Goal: Task Accomplishment & Management: Complete application form

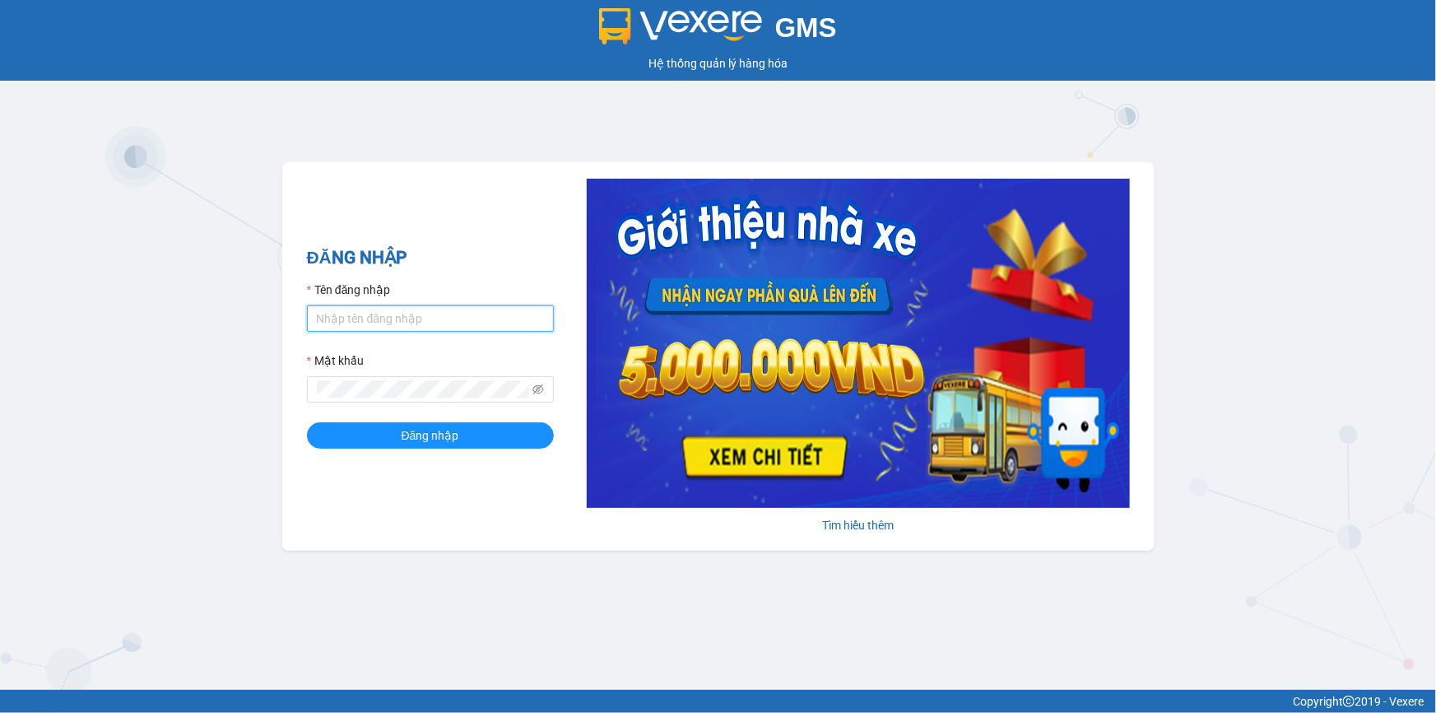
click at [417, 314] on input "Tên đăng nhập" at bounding box center [430, 318] width 247 height 26
type input "ngocbao.namhailimo"
click at [307, 422] on button "Đăng nhập" at bounding box center [430, 435] width 247 height 26
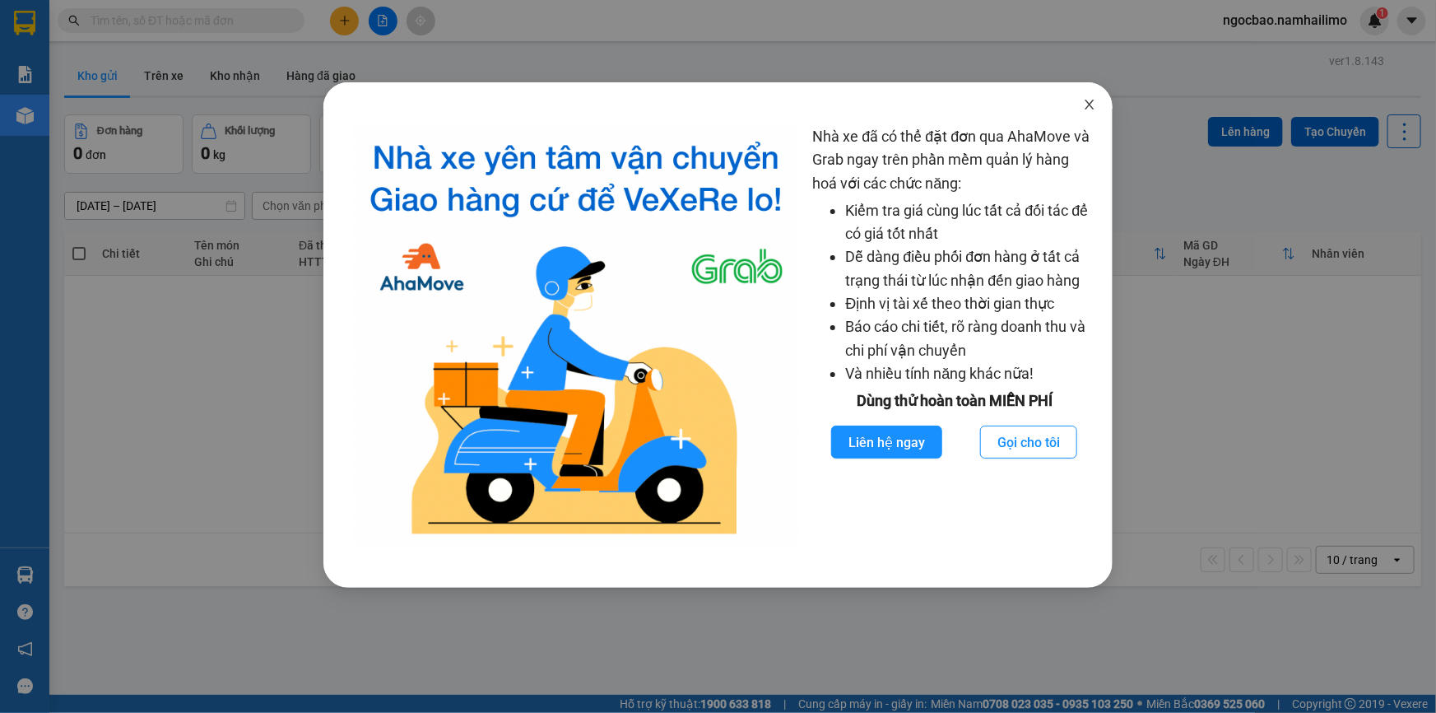
drag, startPoint x: 1090, startPoint y: 101, endPoint x: 1080, endPoint y: 103, distance: 10.8
click at [1090, 102] on icon "close" at bounding box center [1089, 104] width 13 height 13
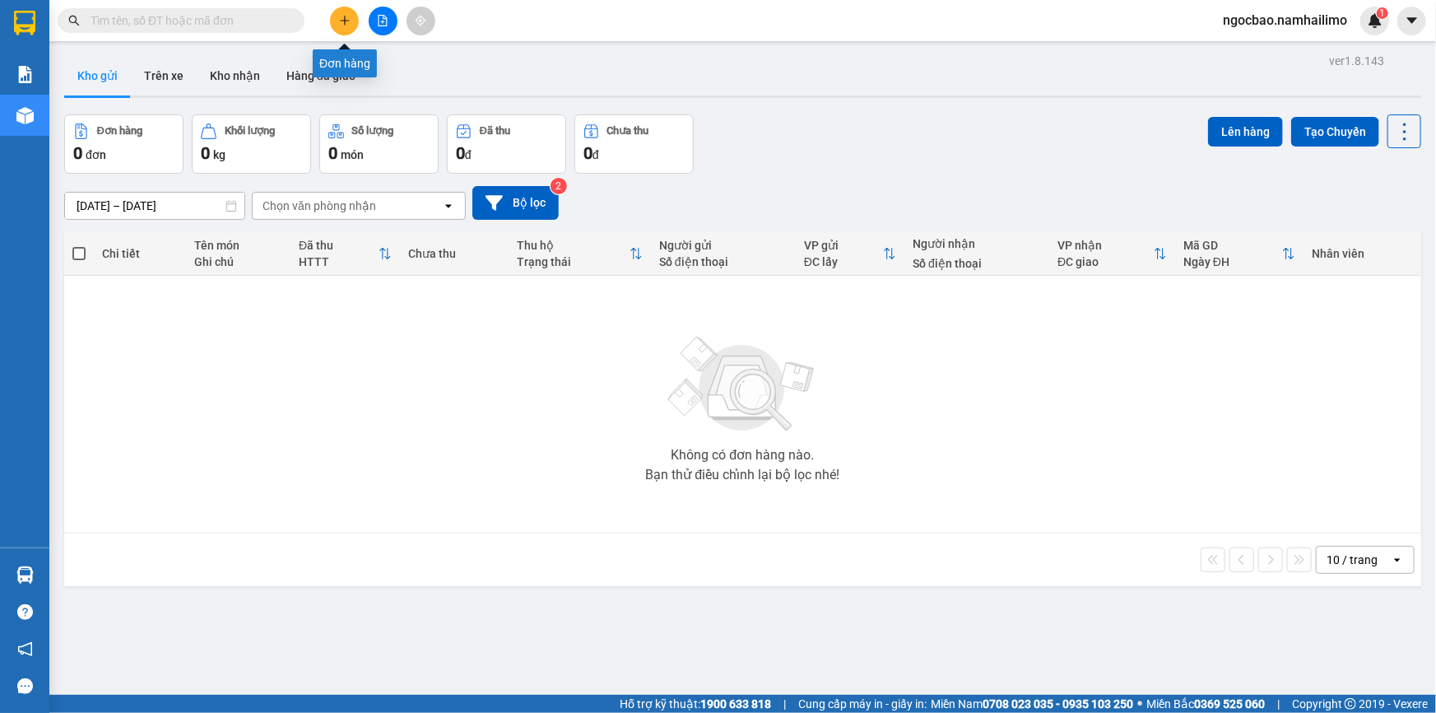
click at [339, 16] on icon "plus" at bounding box center [345, 21] width 12 height 12
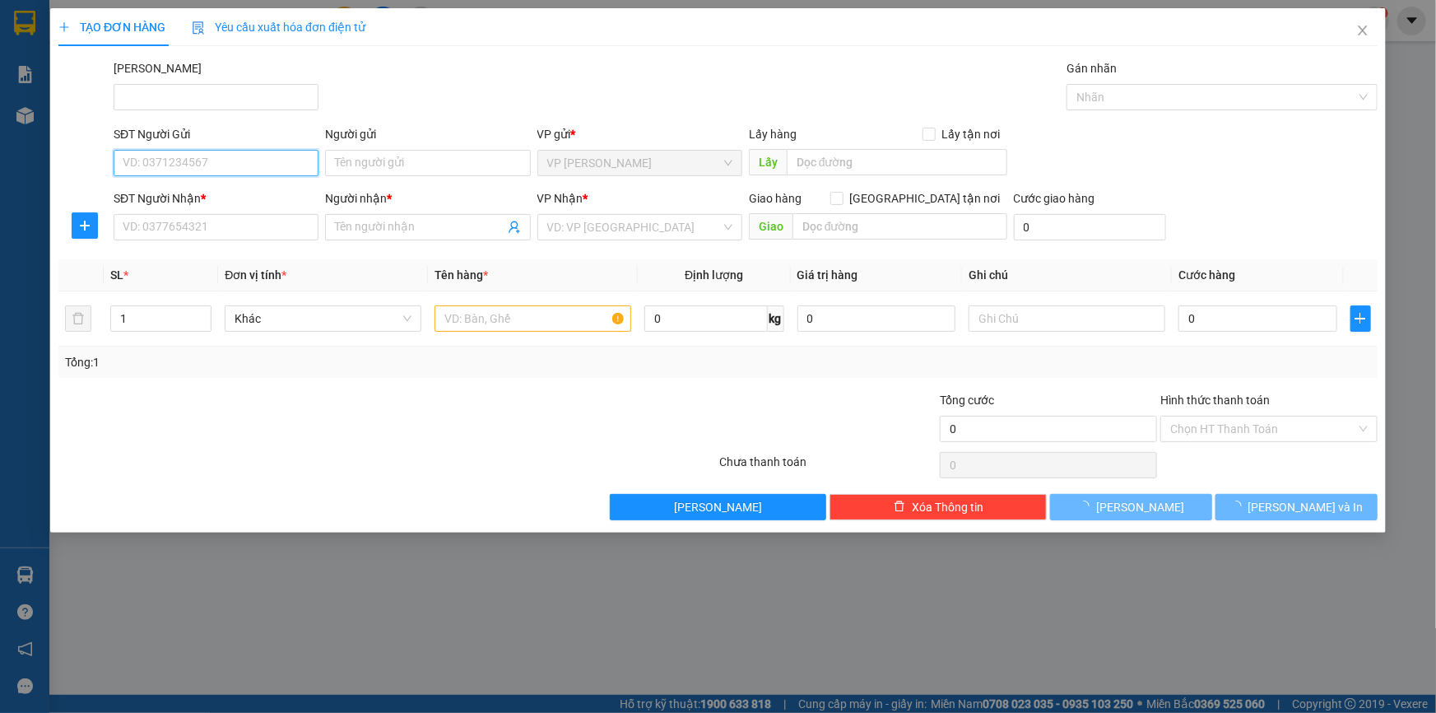
click at [238, 162] on input "SĐT Người Gửi" at bounding box center [216, 163] width 205 height 26
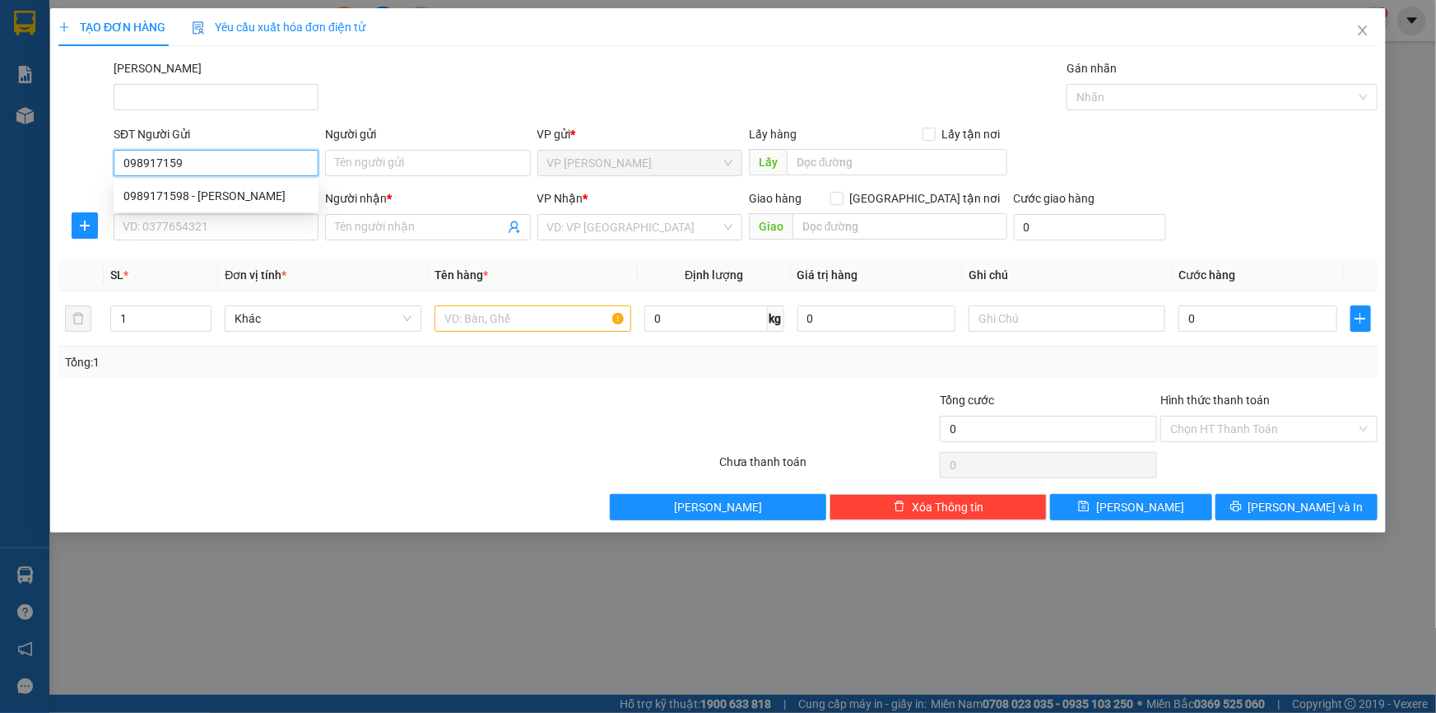
type input "0989171598"
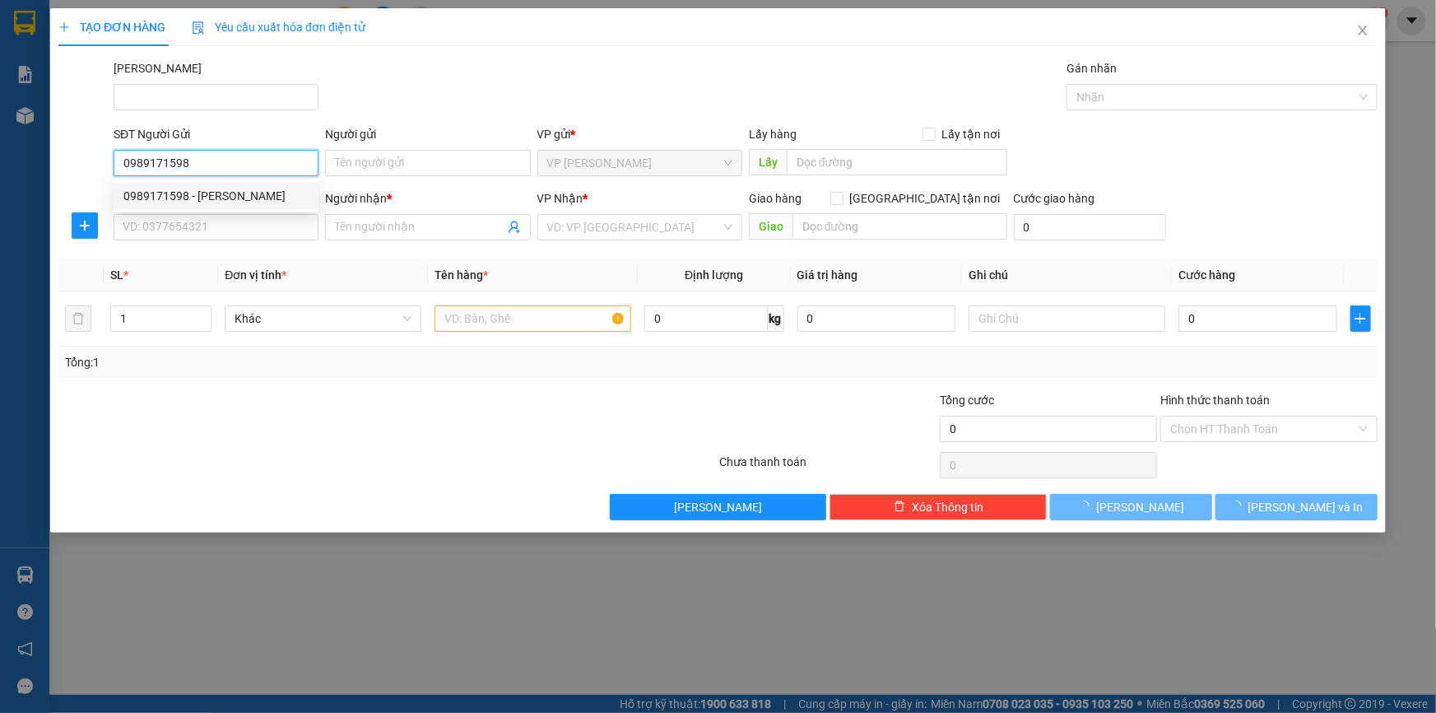
click at [239, 193] on div "0989171598 - Anh Dũng" at bounding box center [215, 196] width 185 height 18
type input "Anh Dũng"
type input "0916655225"
type input "HẢI"
type input "40.000"
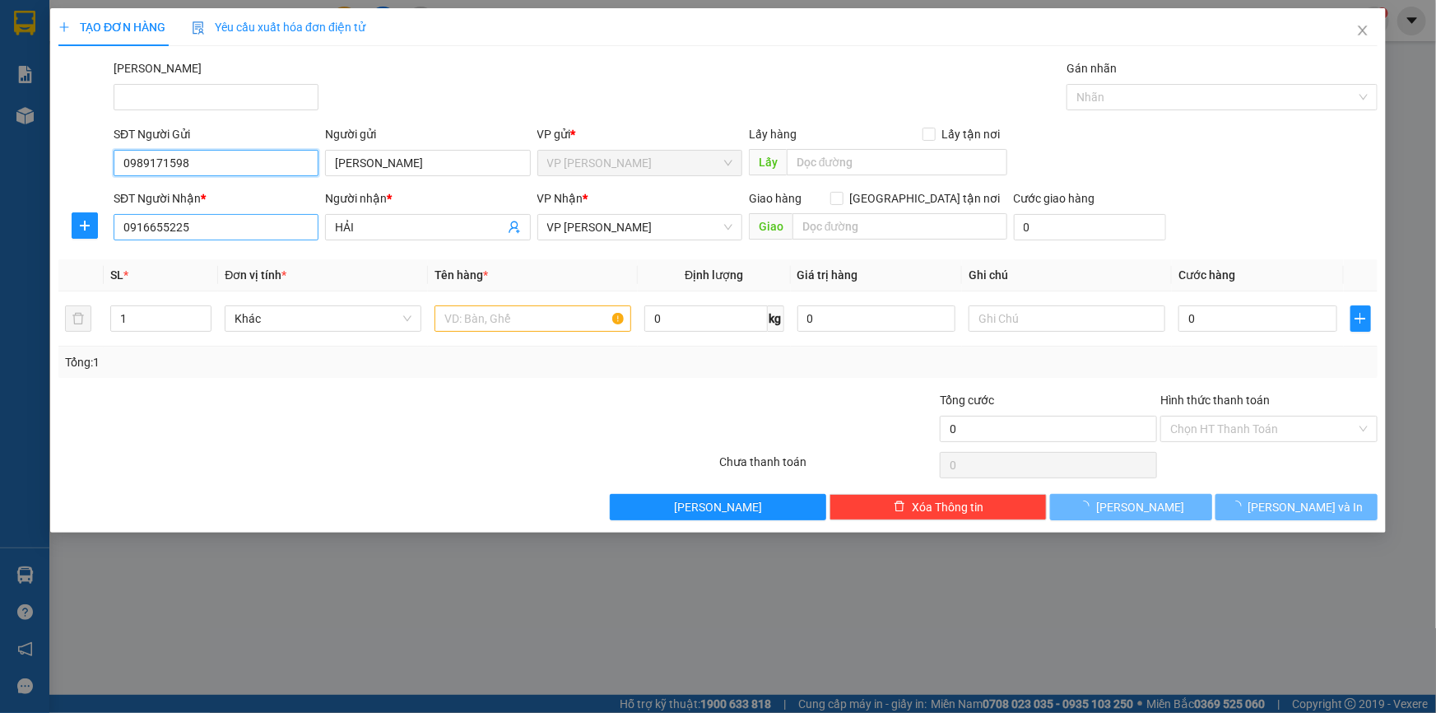
type input "40.000"
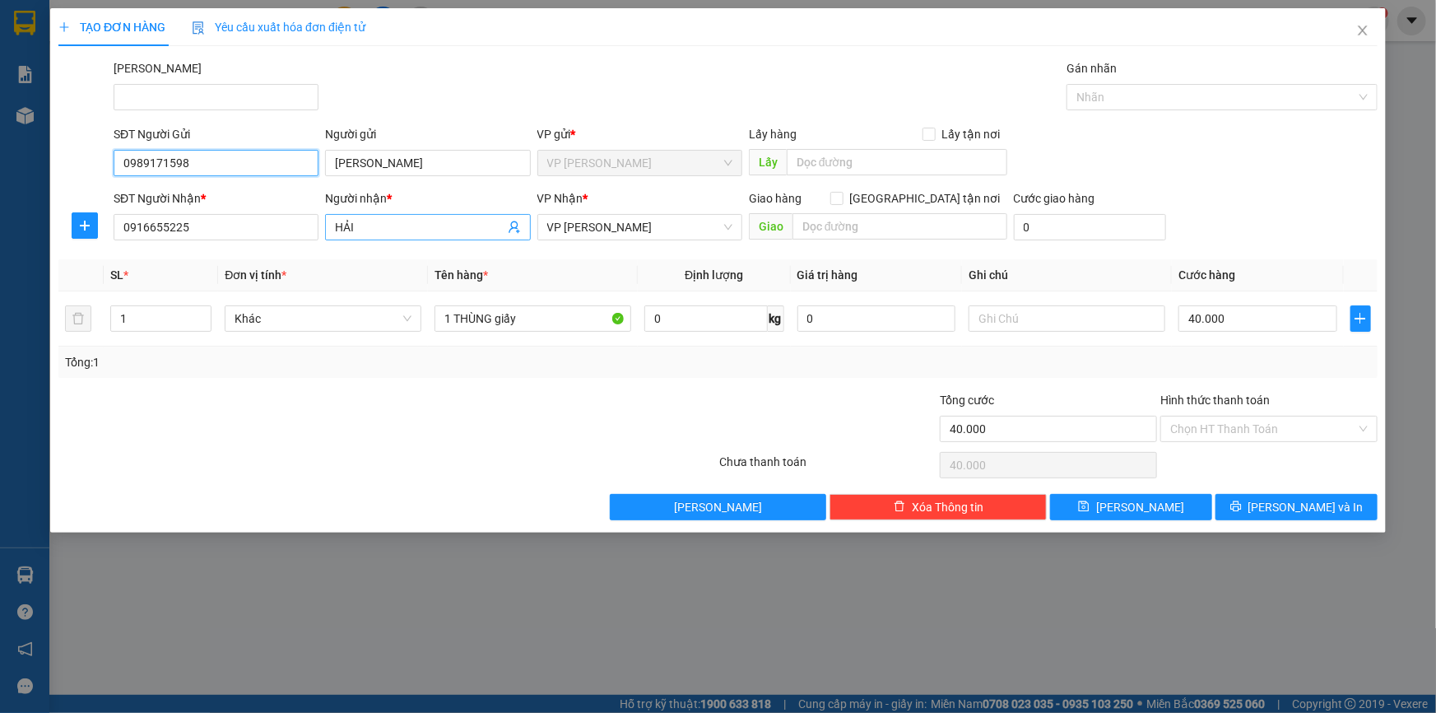
type input "0989171598"
drag, startPoint x: 365, startPoint y: 225, endPoint x: 325, endPoint y: 225, distance: 40.3
click at [325, 226] on span "HẢI" at bounding box center [427, 227] width 205 height 26
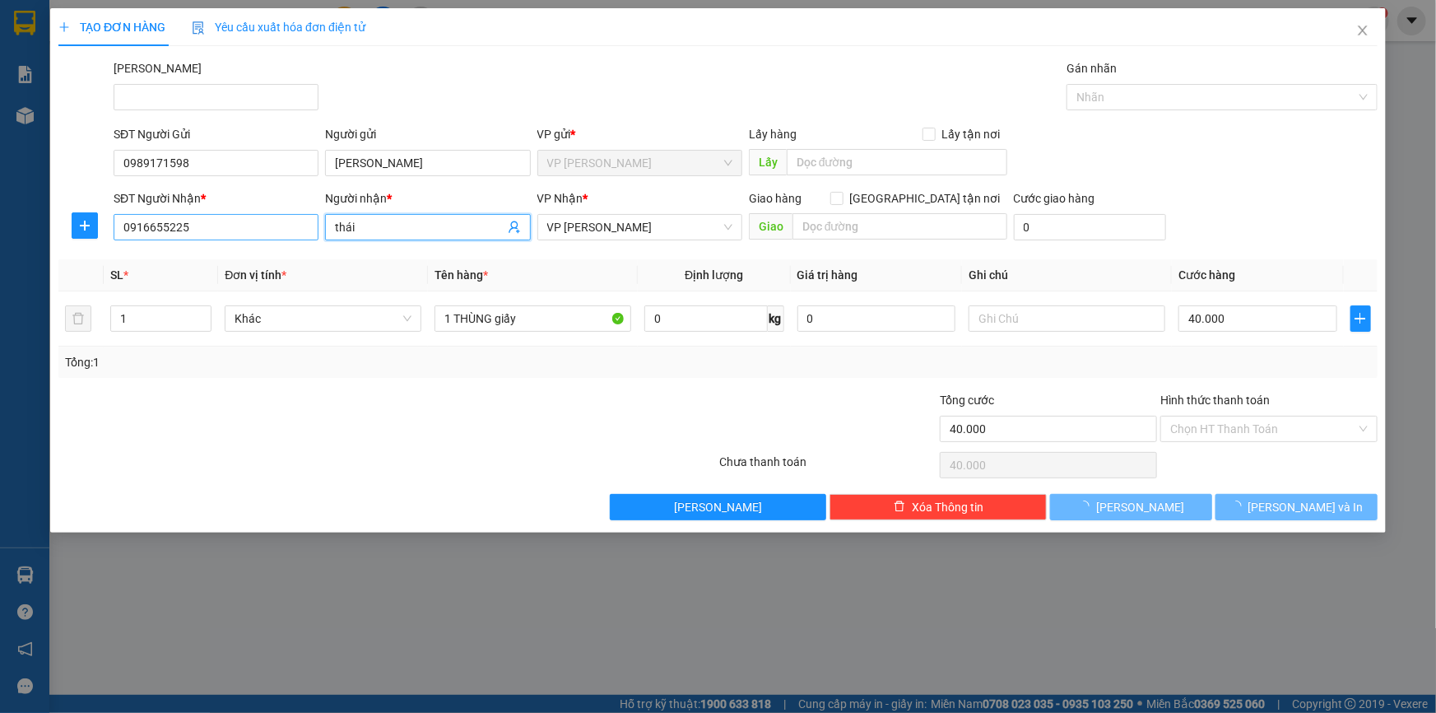
type input "thái"
click at [277, 229] on input "0916655225" at bounding box center [216, 227] width 205 height 26
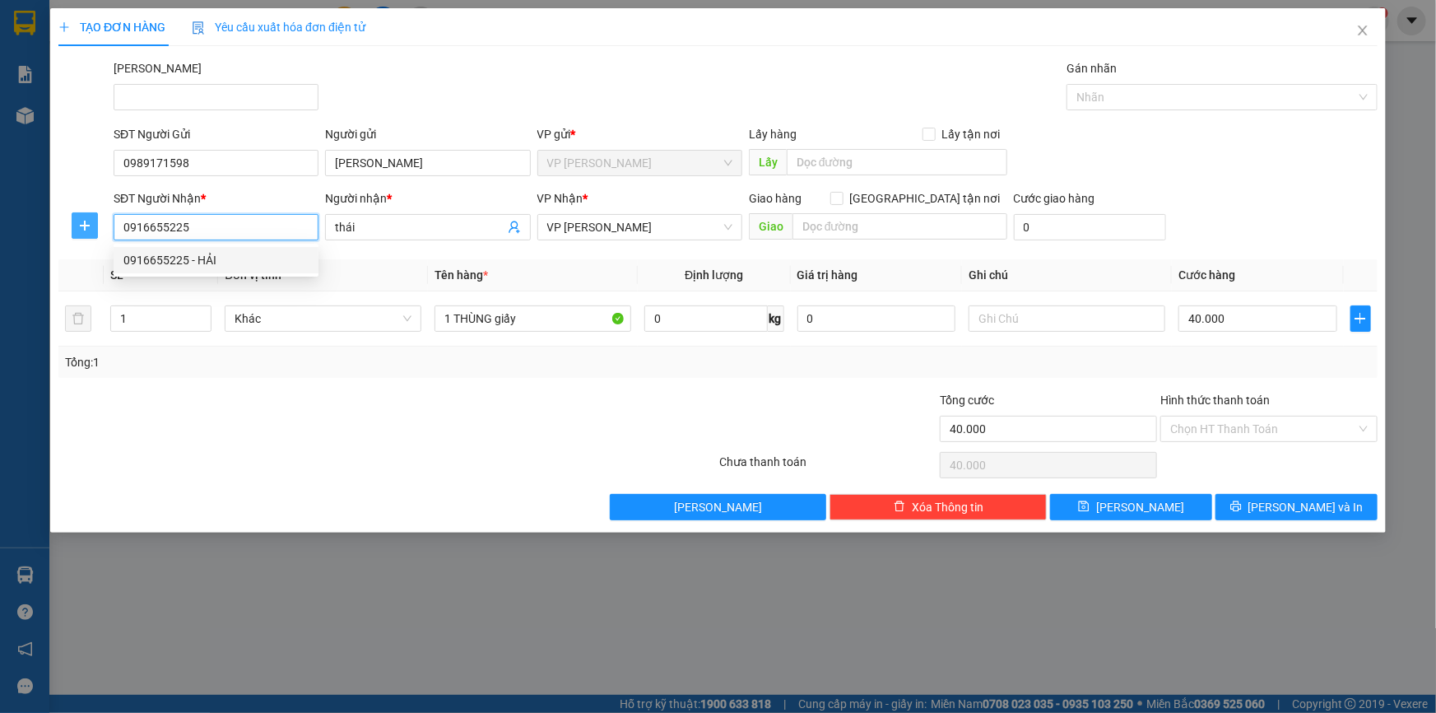
drag, startPoint x: 190, startPoint y: 224, endPoint x: 86, endPoint y: 228, distance: 103.8
click at [86, 228] on div "SĐT Người Nhận * 0916655225 Người nhận * thái VP Nhận * VP Phạm Ngũ Lão Giao hà…" at bounding box center [718, 218] width 1323 height 58
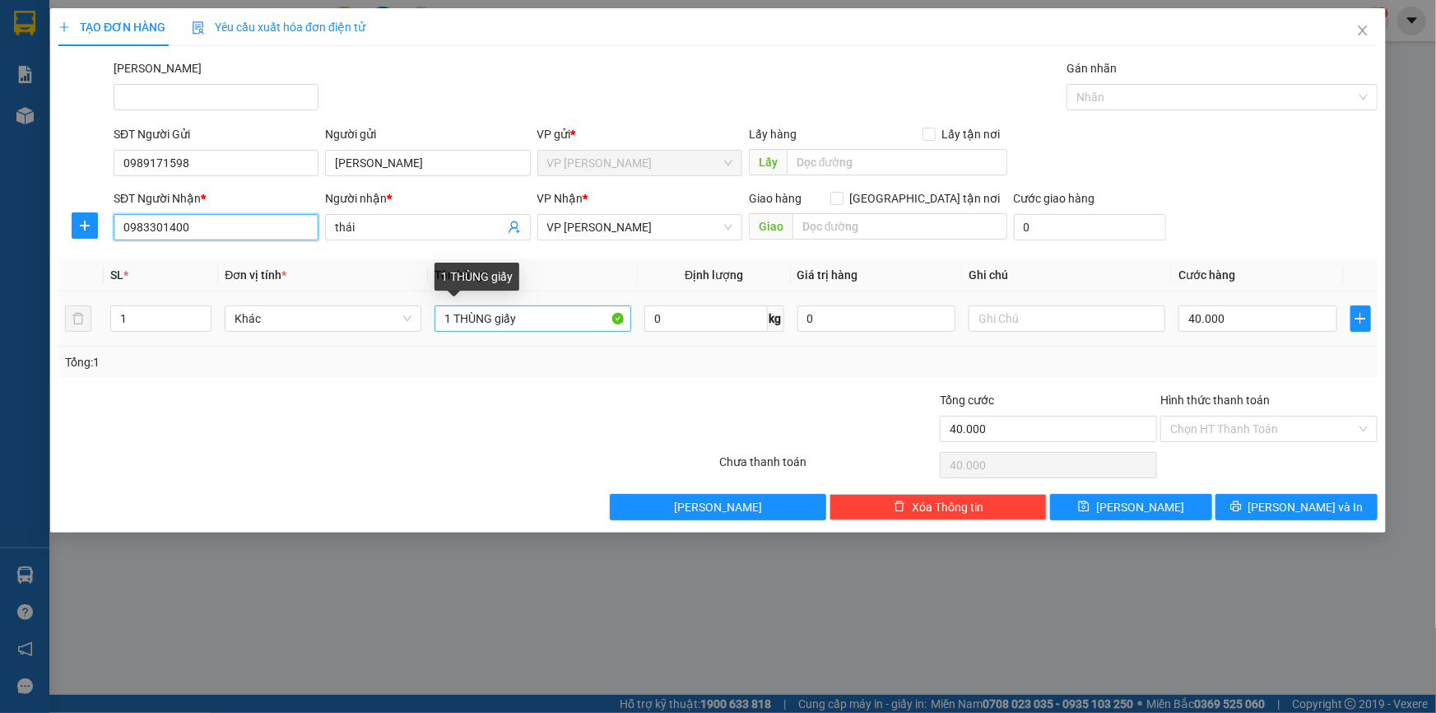
type input "0983301400"
drag, startPoint x: 526, startPoint y: 321, endPoint x: 437, endPoint y: 316, distance: 89.0
click at [437, 316] on input "1 THÙNG giấy" at bounding box center [533, 318] width 197 height 26
type input "bịch mắm"
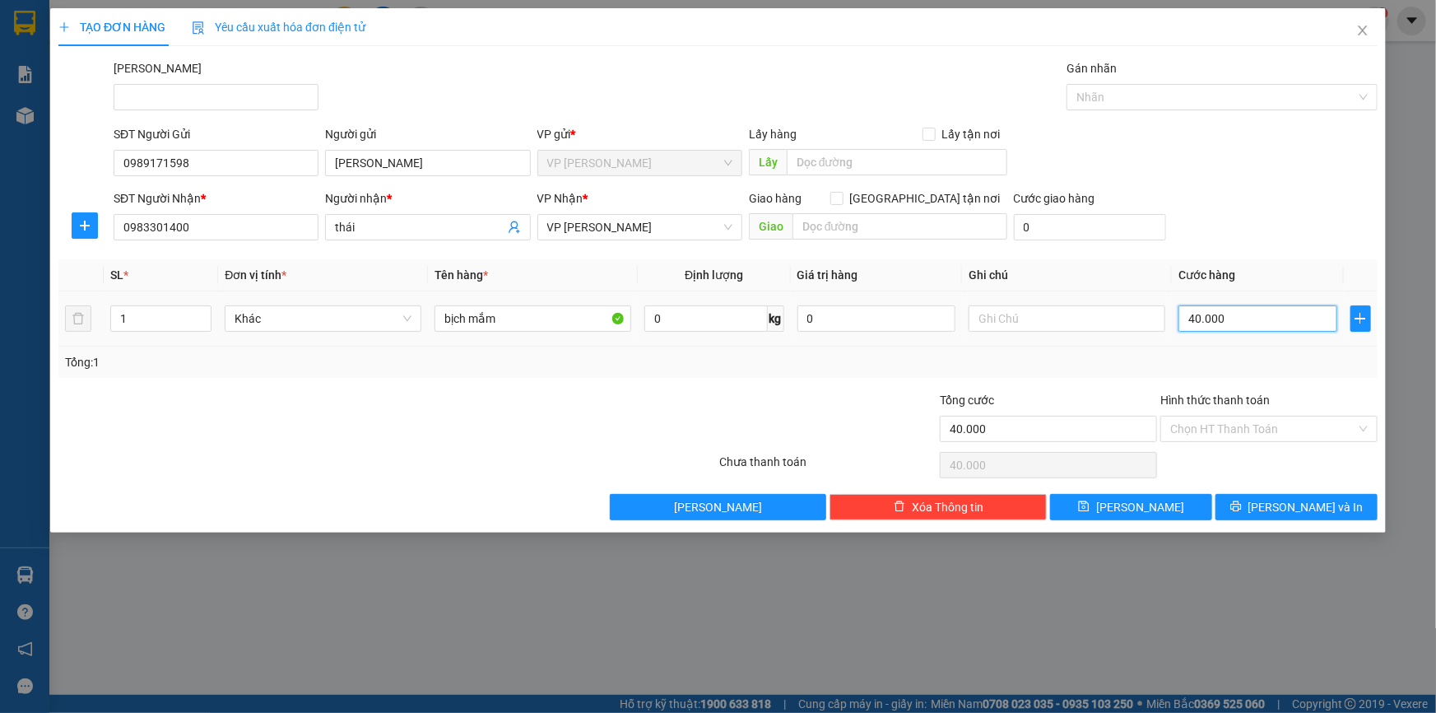
type input "0"
type input "30"
drag, startPoint x: 996, startPoint y: 314, endPoint x: 973, endPoint y: 318, distance: 23.3
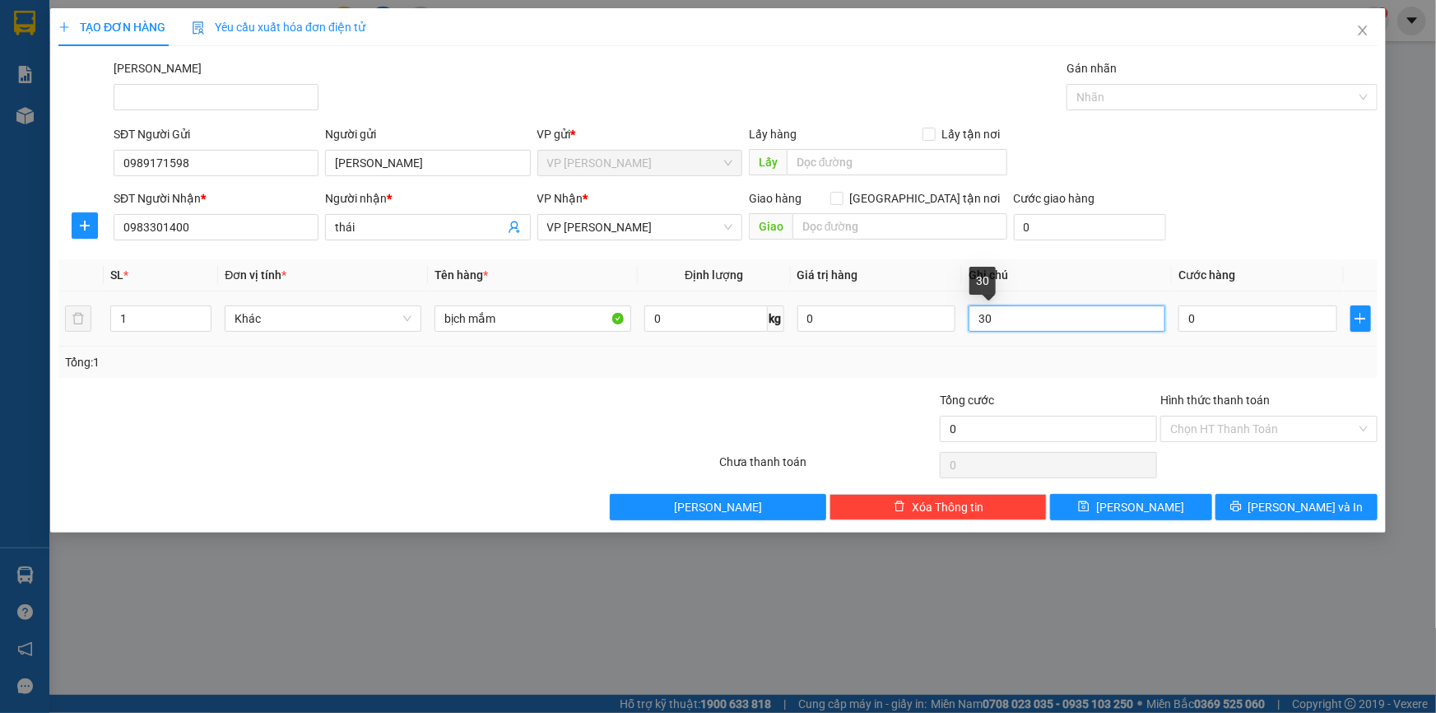
click at [951, 323] on tr "1 Khác bịch mắm 0 kg 0 30 0" at bounding box center [717, 318] width 1319 height 55
type input "3"
type input "30"
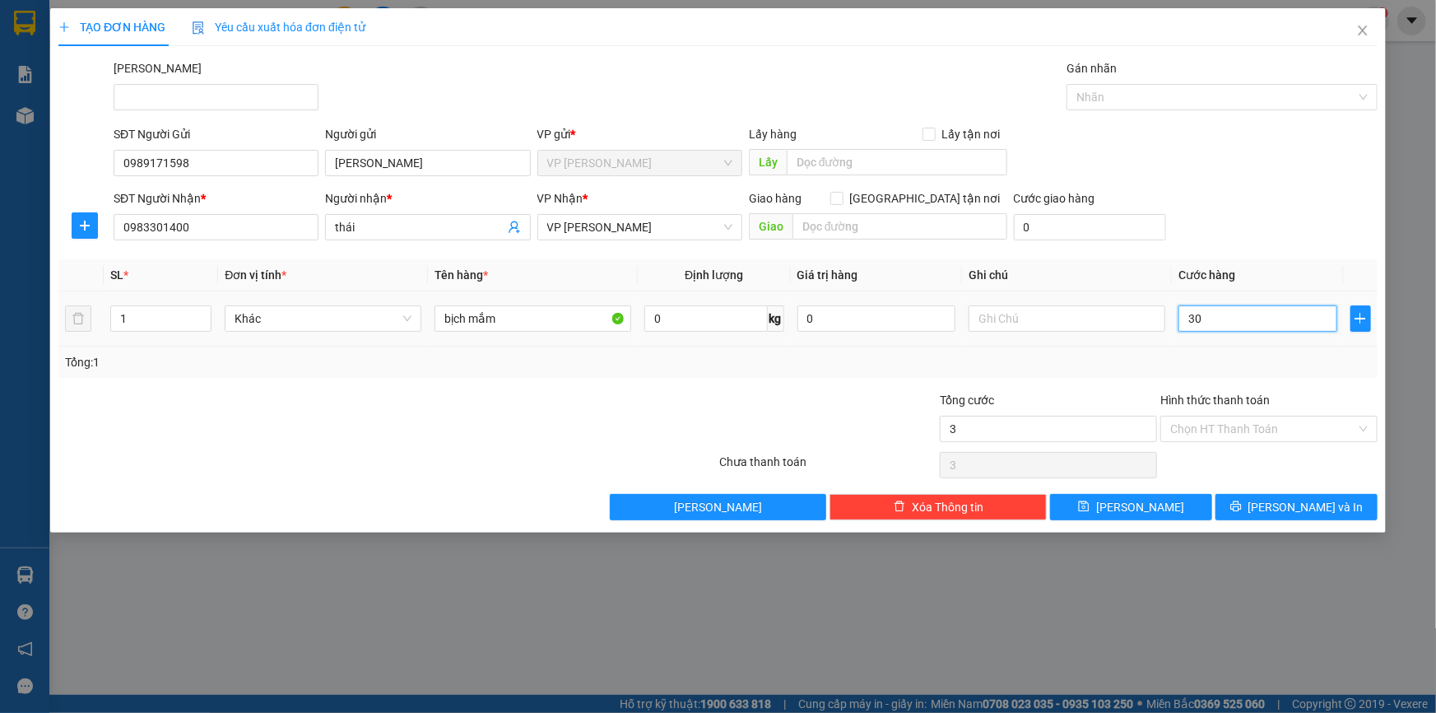
type input "30"
type input "30.000"
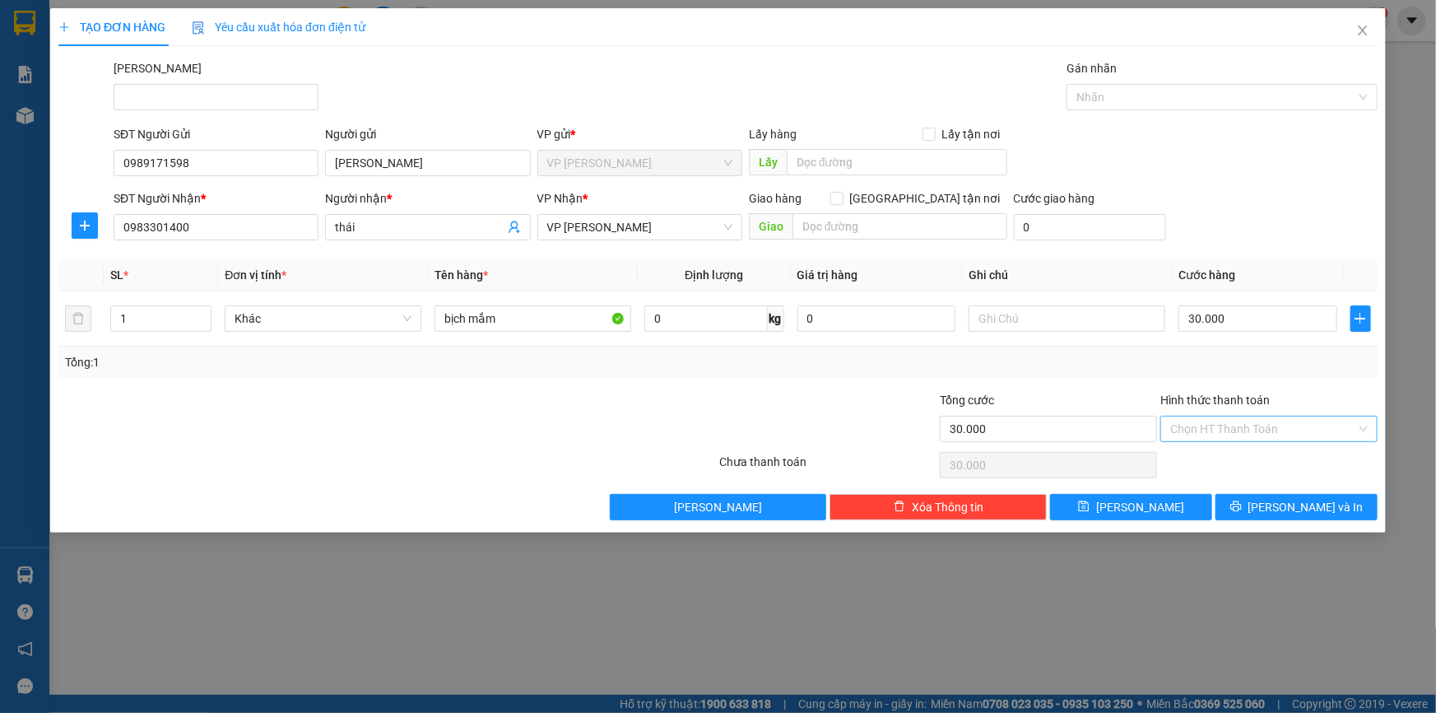
click at [1276, 431] on input "Hình thức thanh toán" at bounding box center [1263, 428] width 186 height 25
click at [1239, 462] on div "Tại văn phòng" at bounding box center [1269, 461] width 198 height 18
type input "0"
click at [1276, 509] on button "Lưu và In" at bounding box center [1297, 507] width 162 height 26
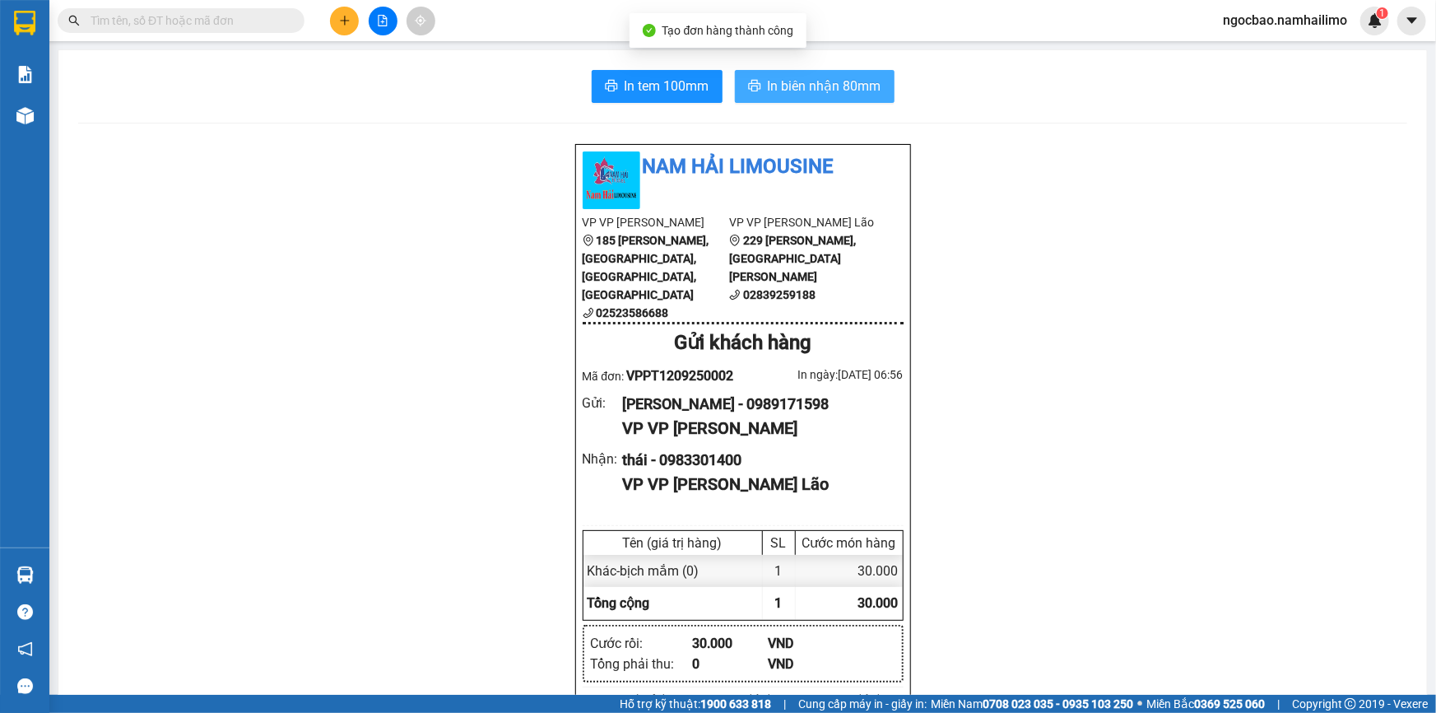
click at [789, 86] on span "In biên nhận 80mm" at bounding box center [825, 86] width 114 height 21
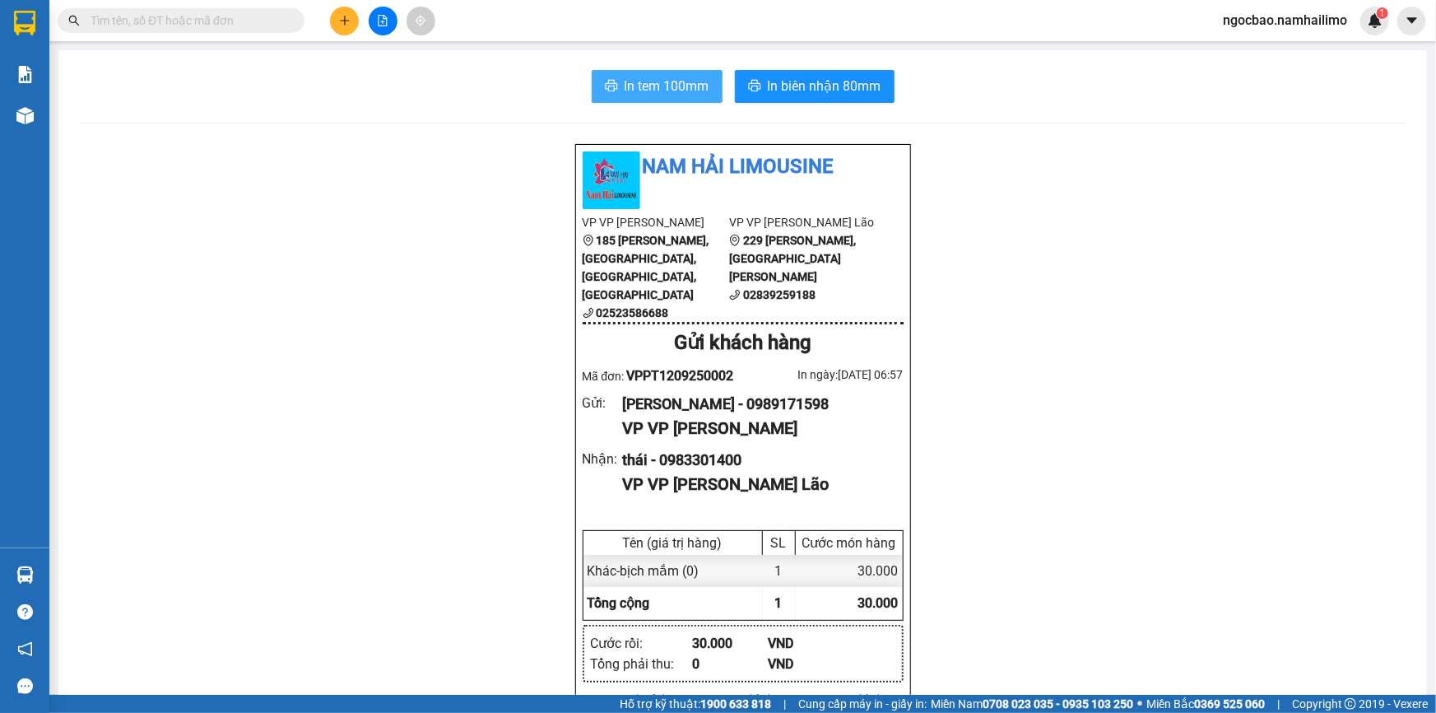
click at [625, 90] on span "In tem 100mm" at bounding box center [667, 86] width 85 height 21
